Goal: Navigation & Orientation: Understand site structure

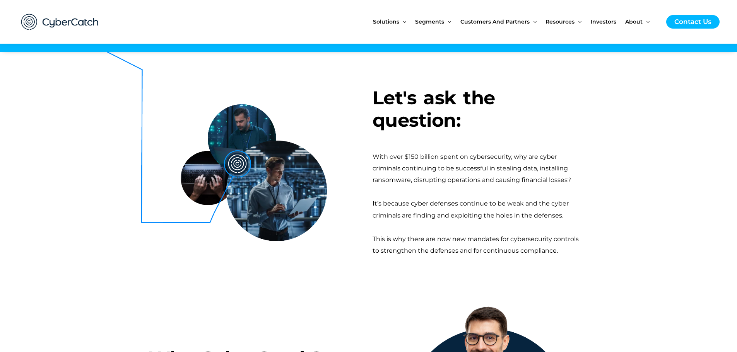
scroll to position [116, 0]
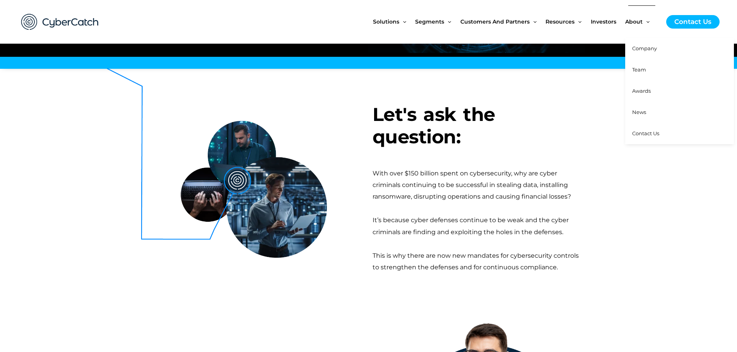
click at [641, 70] on span "Team" at bounding box center [639, 70] width 14 height 6
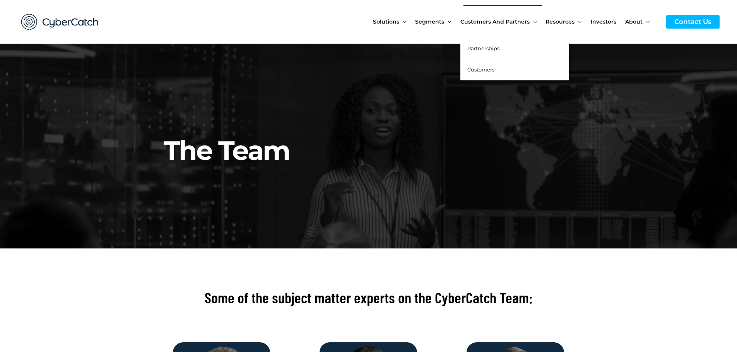
click at [483, 50] on span "Partnerships" at bounding box center [483, 48] width 32 height 6
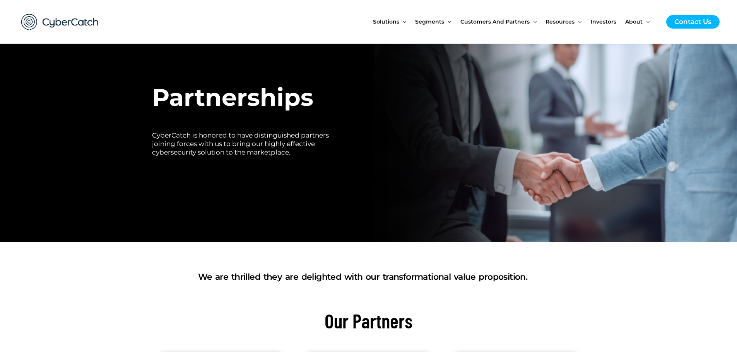
scroll to position [39, 0]
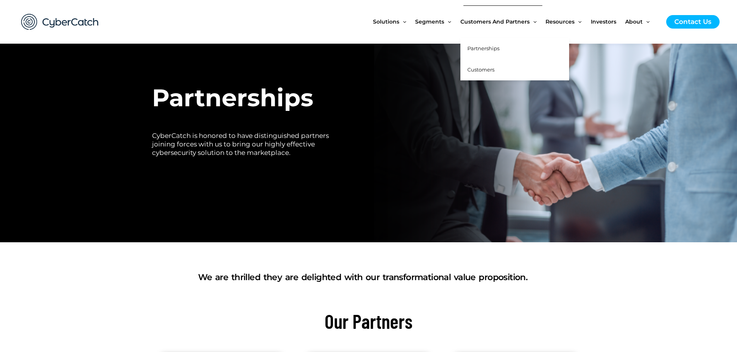
click at [483, 69] on span "Customers" at bounding box center [480, 70] width 27 height 6
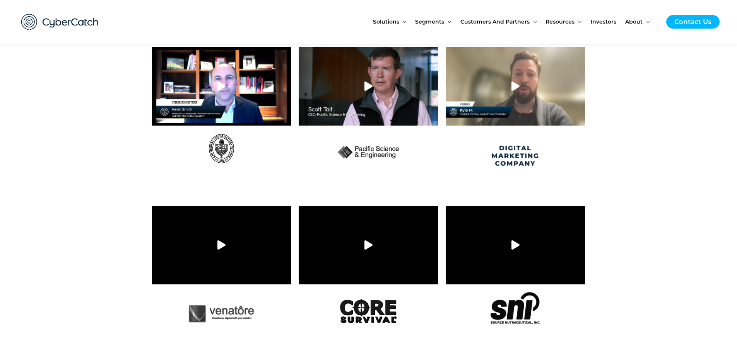
scroll to position [464, 0]
